Goal: Task Accomplishment & Management: Complete application form

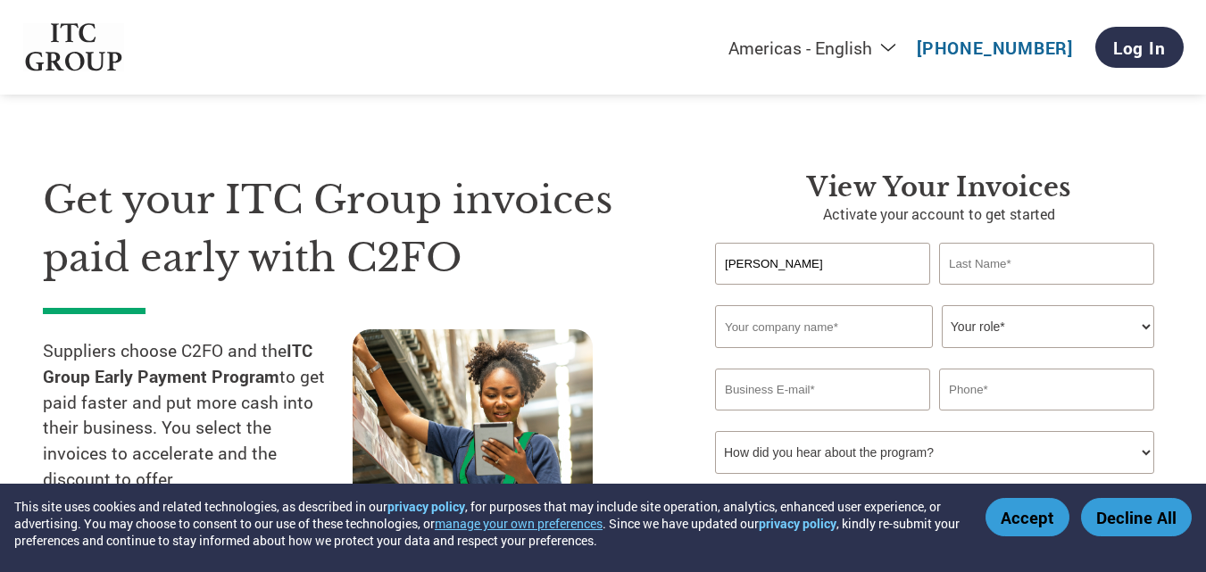
type input "[PERSON_NAME]"
type input "SHRIVASTAVA"
type input "RPM ENGINEERING"
type input "[EMAIL_ADDRESS][DOMAIN_NAME]"
type input "09711740947"
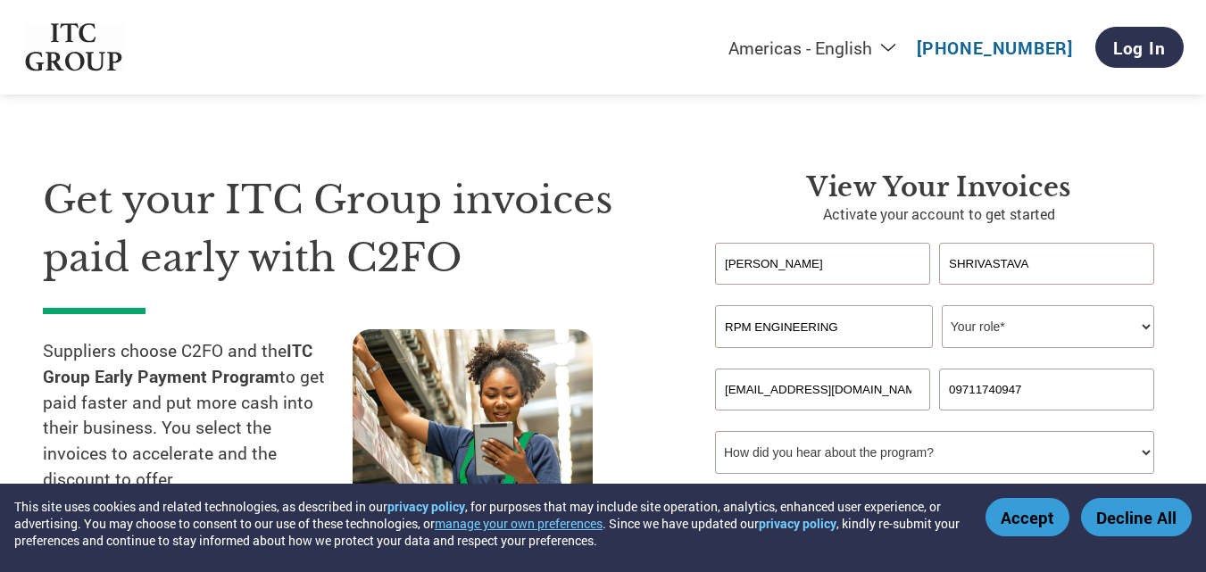
click at [1091, 324] on select "Your role* CFO Controller Credit Manager Finance Director Treasurer CEO Preside…" at bounding box center [1048, 326] width 213 height 43
select select "OWNER_FOUNDER"
click at [942, 305] on select "Your role* CFO Controller Credit Manager Finance Director Treasurer CEO Preside…" at bounding box center [1048, 326] width 213 height 43
click at [892, 388] on input "[EMAIL_ADDRESS][DOMAIN_NAME]" at bounding box center [822, 390] width 215 height 42
type input "p"
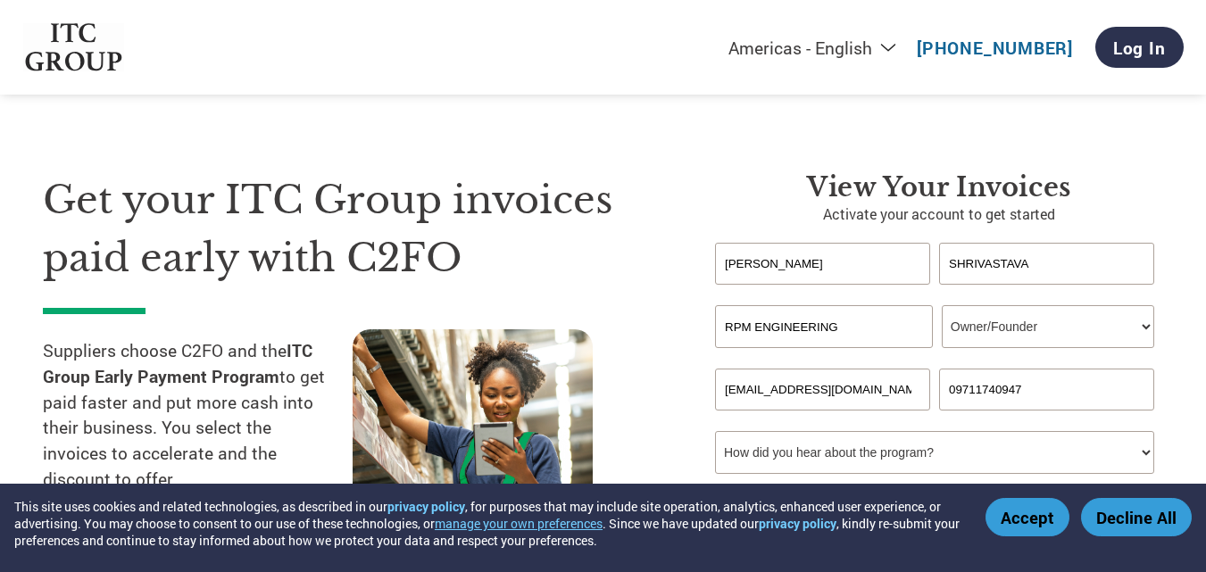
type input "[EMAIL_ADDRESS][DOMAIN_NAME]"
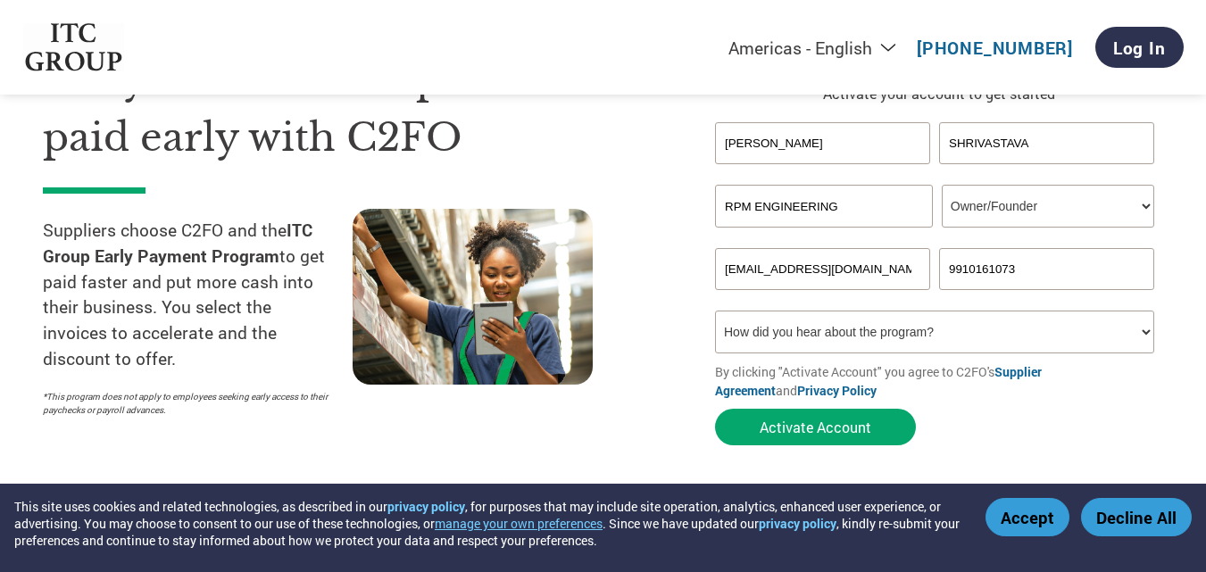
scroll to position [185, 0]
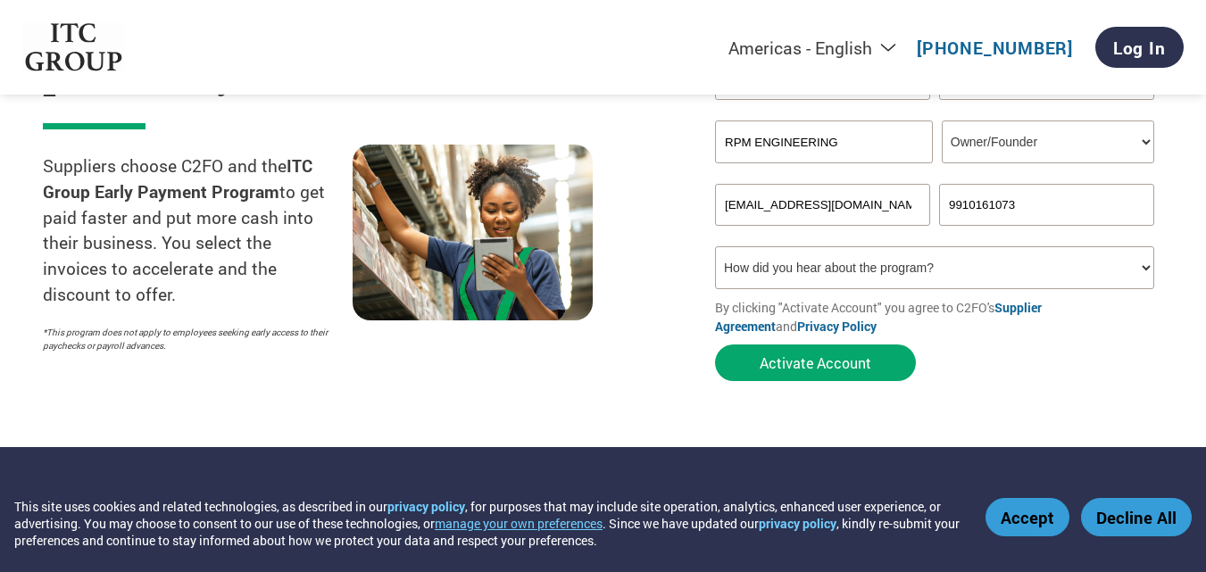
type input "9910161073"
click at [1142, 267] on select "How did you hear about the program? Received a letter Email Social Media Online…" at bounding box center [934, 267] width 439 height 43
select select "Email"
click at [715, 246] on select "How did you hear about the program? Received a letter Email Social Media Online…" at bounding box center [934, 267] width 439 height 43
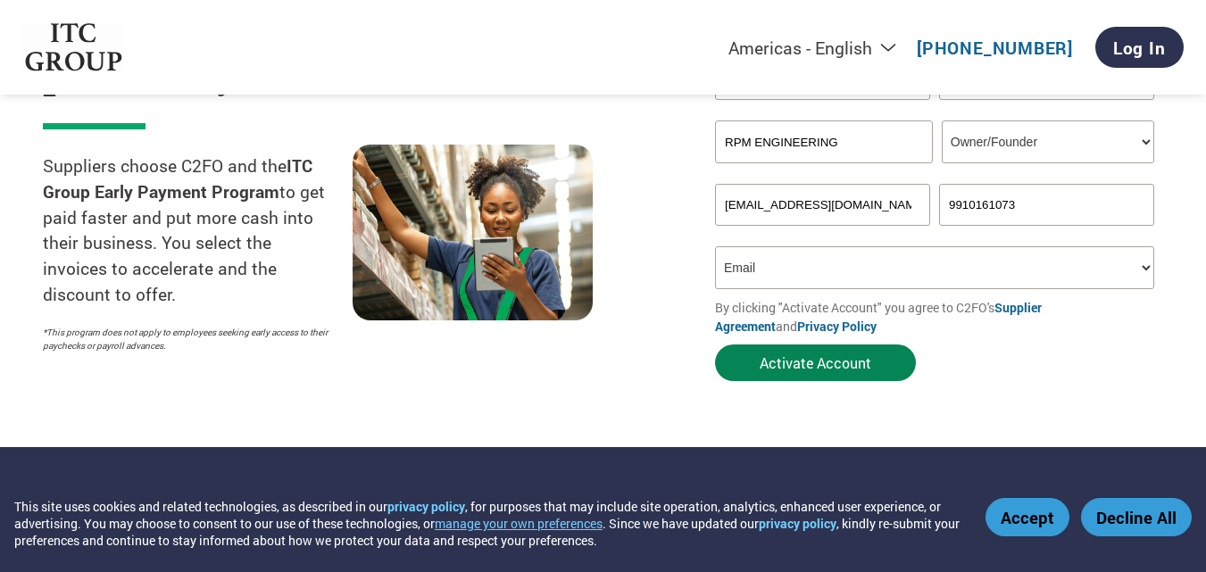
click at [822, 359] on button "Activate Account" at bounding box center [815, 363] width 201 height 37
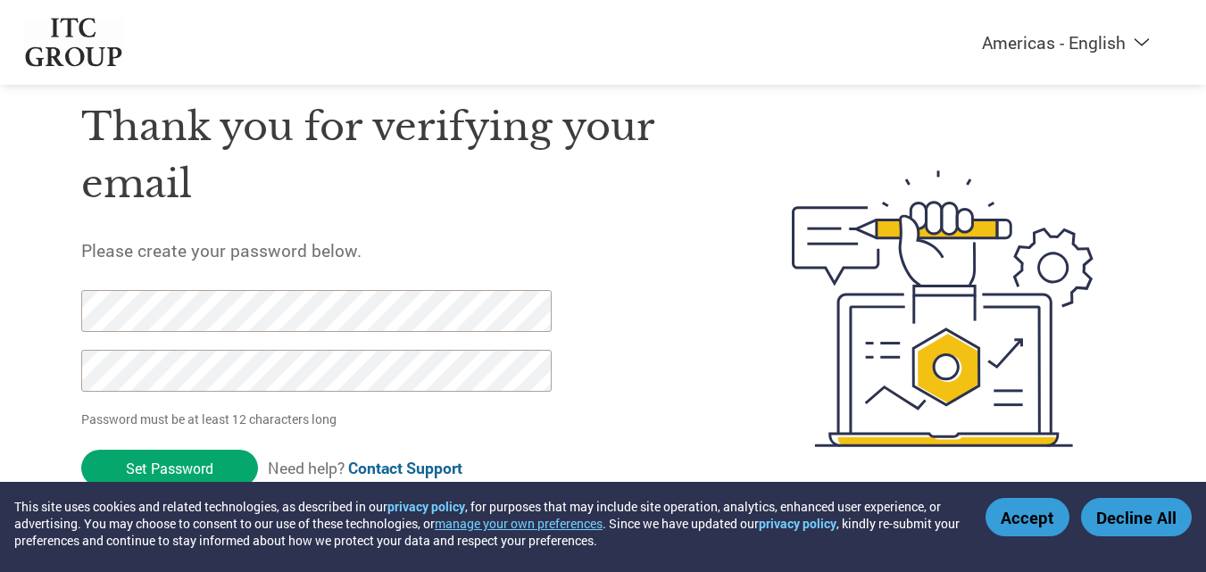
scroll to position [62, 0]
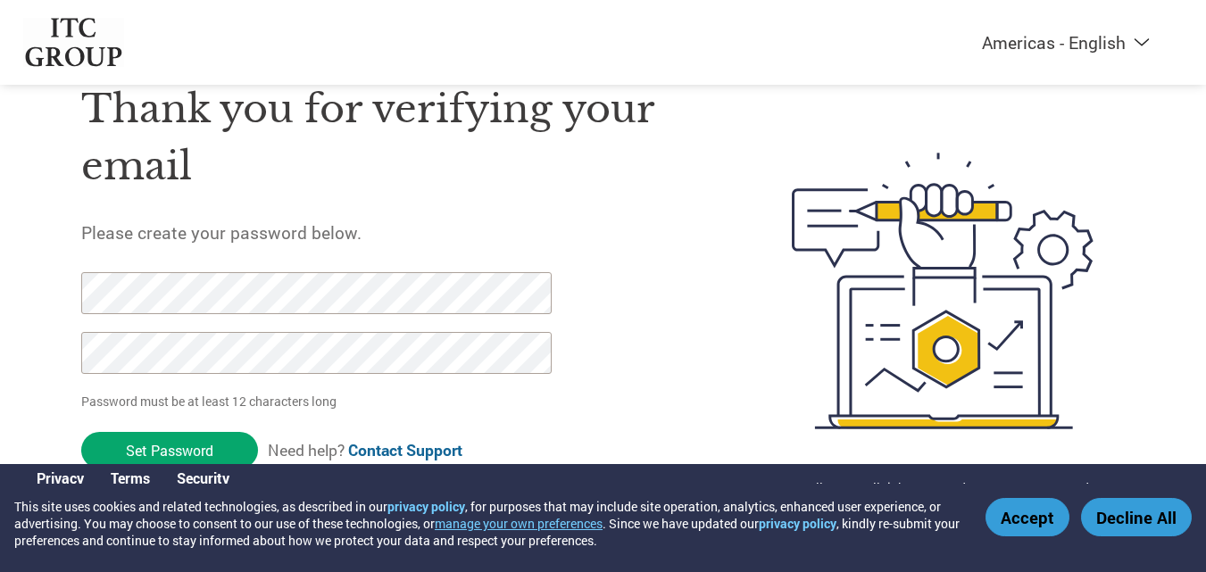
click at [670, 370] on div "Thank you for verifying your email Please create your password below. Password …" at bounding box center [394, 290] width 627 height 473
click at [205, 445] on input "Set Password" at bounding box center [169, 450] width 177 height 37
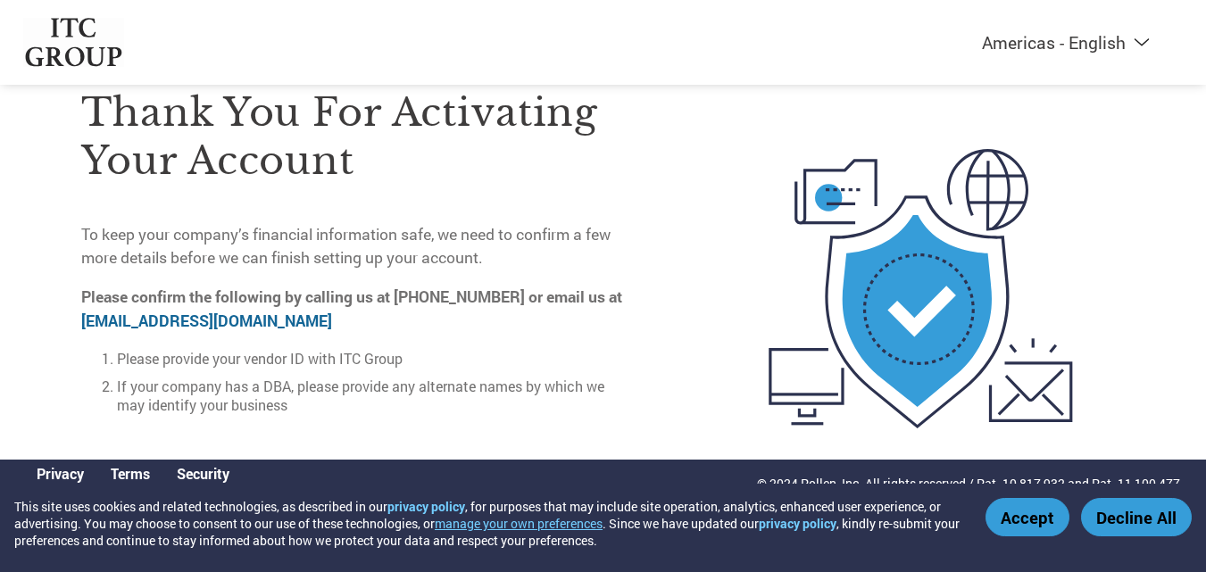
scroll to position [74, 0]
click at [166, 314] on link "[EMAIL_ADDRESS][DOMAIN_NAME]" at bounding box center [206, 321] width 251 height 21
click at [127, 312] on link "[EMAIL_ADDRESS][DOMAIN_NAME]" at bounding box center [206, 321] width 251 height 21
click at [154, 315] on link "[EMAIL_ADDRESS][DOMAIN_NAME]" at bounding box center [206, 321] width 251 height 21
click at [154, 314] on link "[EMAIL_ADDRESS][DOMAIN_NAME]" at bounding box center [206, 321] width 251 height 21
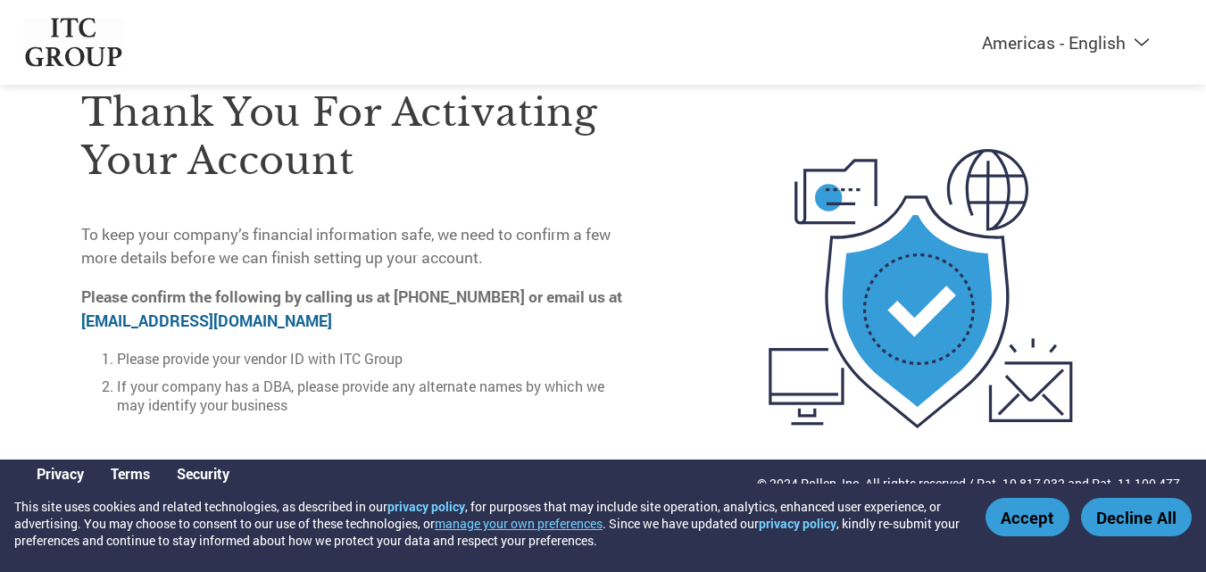
click at [155, 313] on link "[EMAIL_ADDRESS][DOMAIN_NAME]" at bounding box center [206, 321] width 251 height 21
click at [88, 315] on link "[EMAIL_ADDRESS][DOMAIN_NAME]" at bounding box center [206, 321] width 251 height 21
drag, startPoint x: 252, startPoint y: 314, endPoint x: 78, endPoint y: 312, distance: 174.2
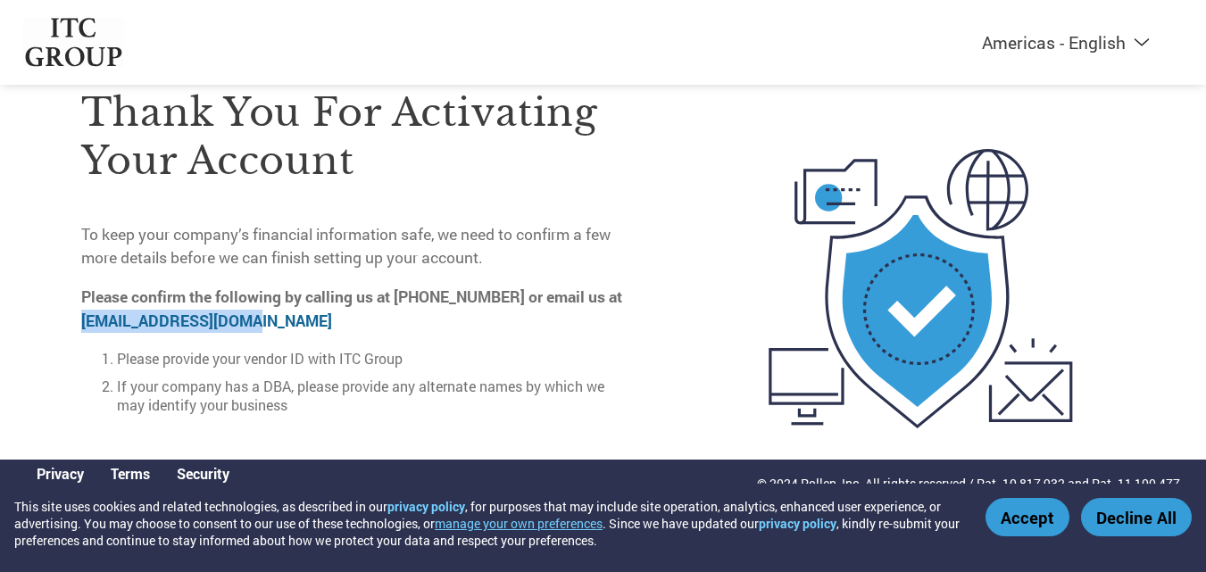
click at [78, 312] on div "Thank you for activating your account To keep your company’s financial informat…" at bounding box center [603, 289] width 1161 height 478
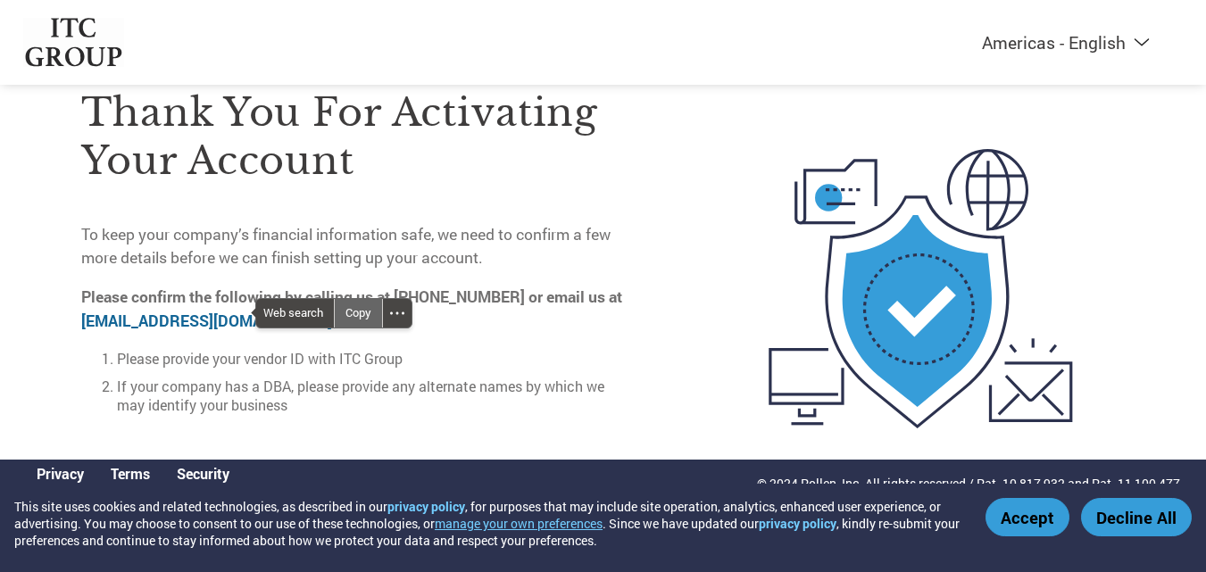
click at [360, 310] on div "Copy" at bounding box center [358, 313] width 47 height 29
